Goal: Check status: Check status

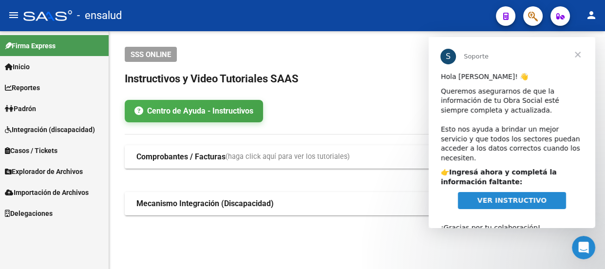
click at [35, 102] on link "Padrón" at bounding box center [54, 108] width 109 height 21
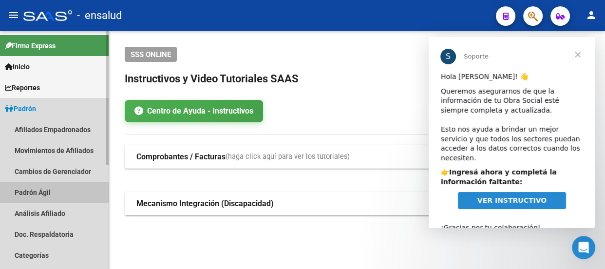
click at [46, 193] on link "Padrón Ágil" at bounding box center [54, 192] width 109 height 21
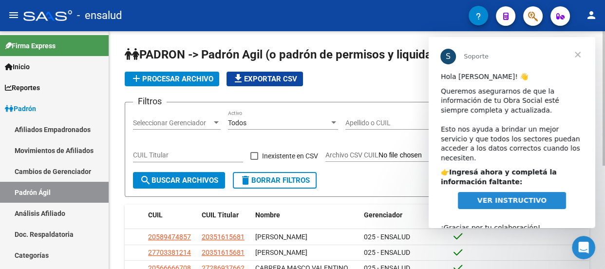
click at [578, 54] on span "Cerrar" at bounding box center [577, 54] width 35 height 35
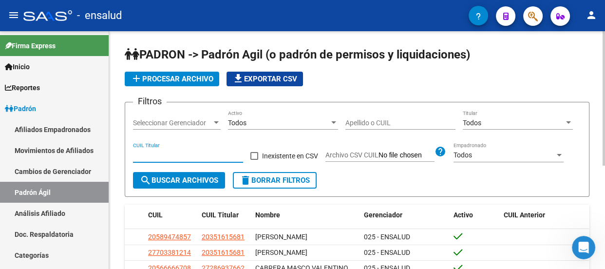
click at [168, 153] on input "CUIL Titular" at bounding box center [188, 155] width 110 height 8
paste input "20-14751509-0"
type input "20-14751509-0"
click at [190, 176] on span "search Buscar Archivos" at bounding box center [179, 180] width 78 height 9
